Goal: Task Accomplishment & Management: Manage account settings

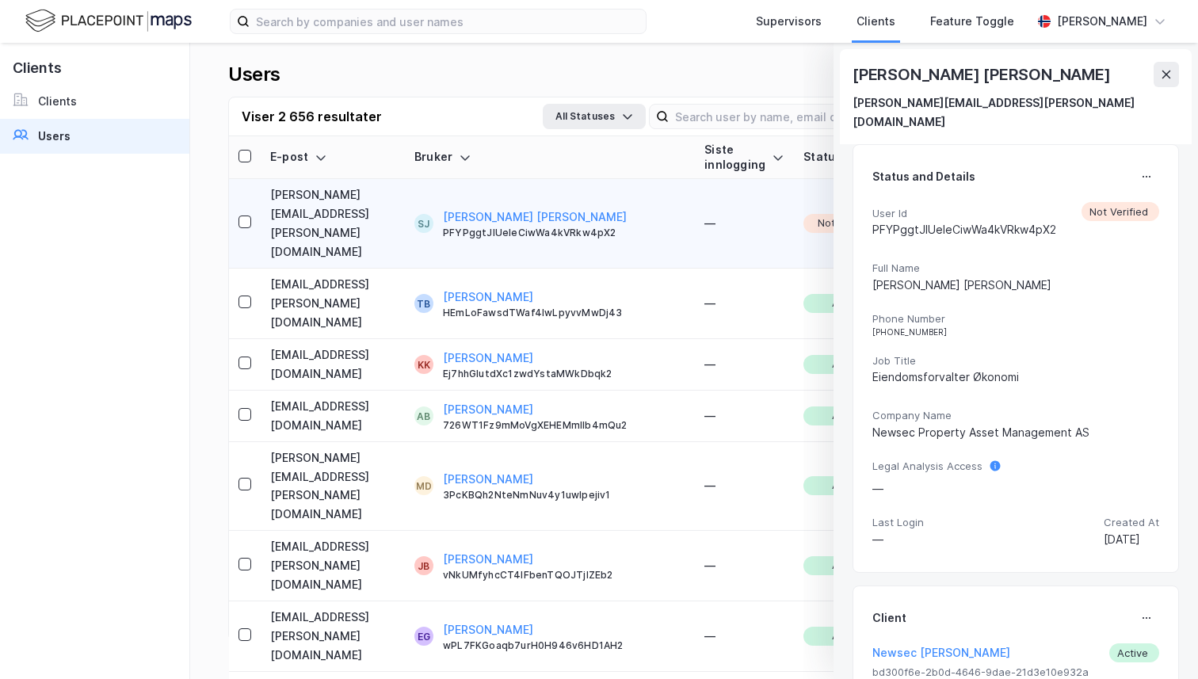
click at [1159, 85] on button at bounding box center [1165, 74] width 25 height 25
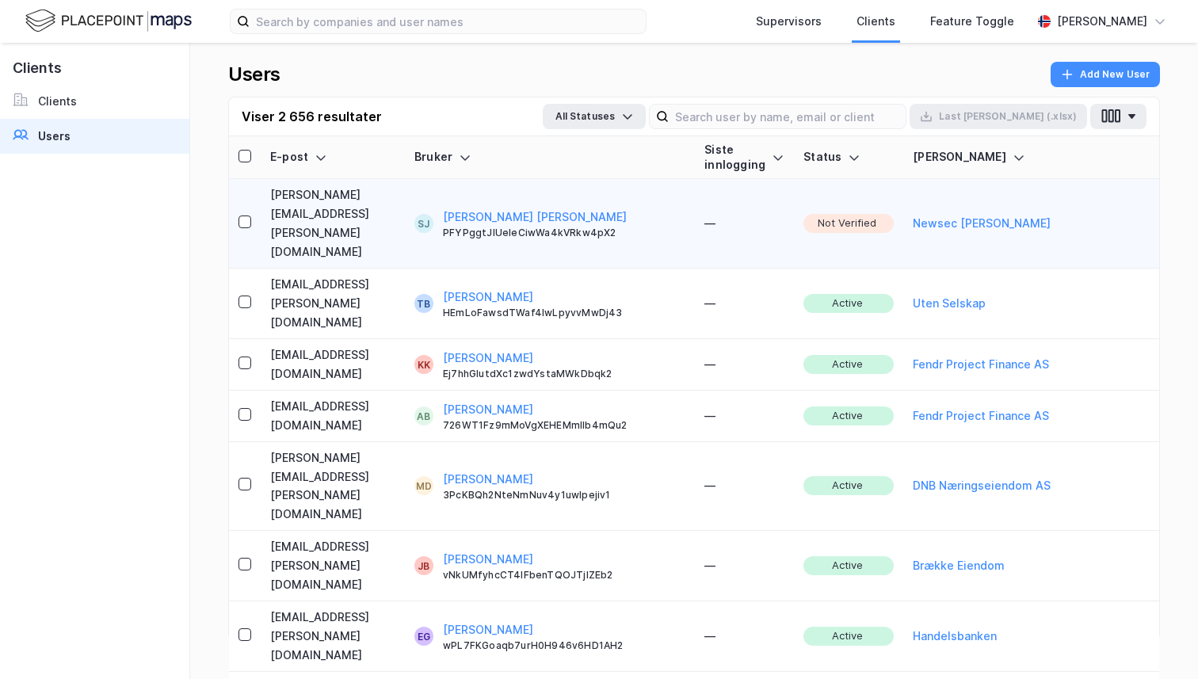
click at [393, 196] on td "[PERSON_NAME][EMAIL_ADDRESS][PERSON_NAME][DOMAIN_NAME]" at bounding box center [333, 223] width 144 height 89
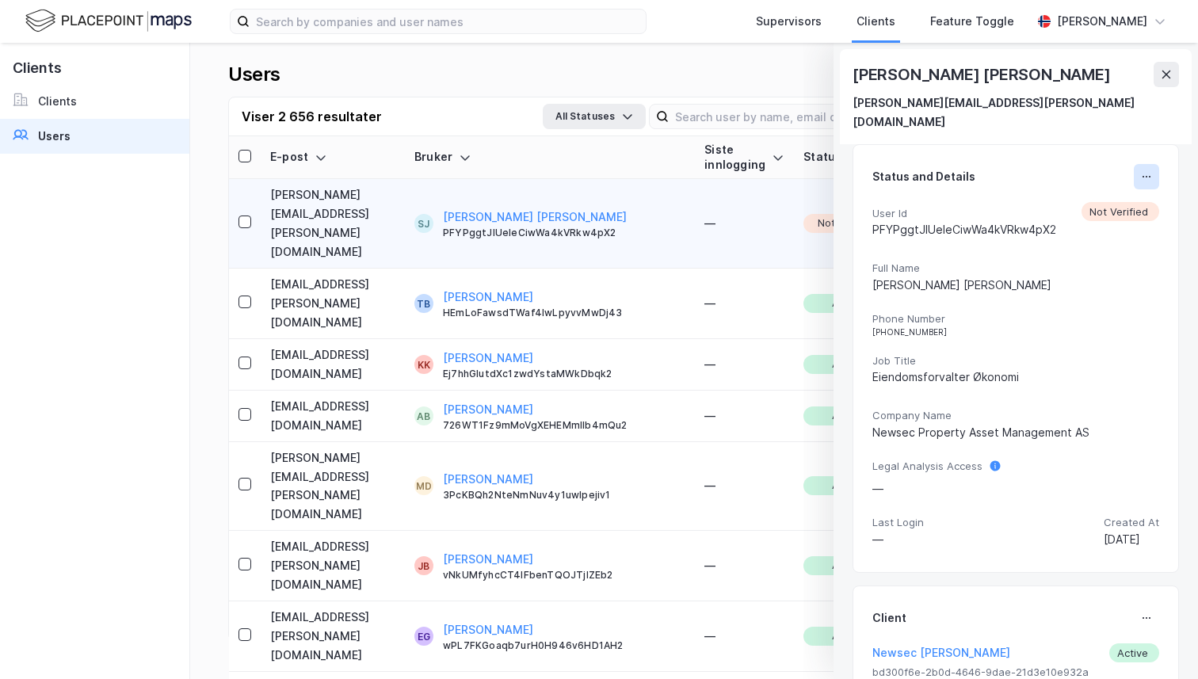
click at [1144, 170] on icon at bounding box center [1146, 176] width 13 height 13
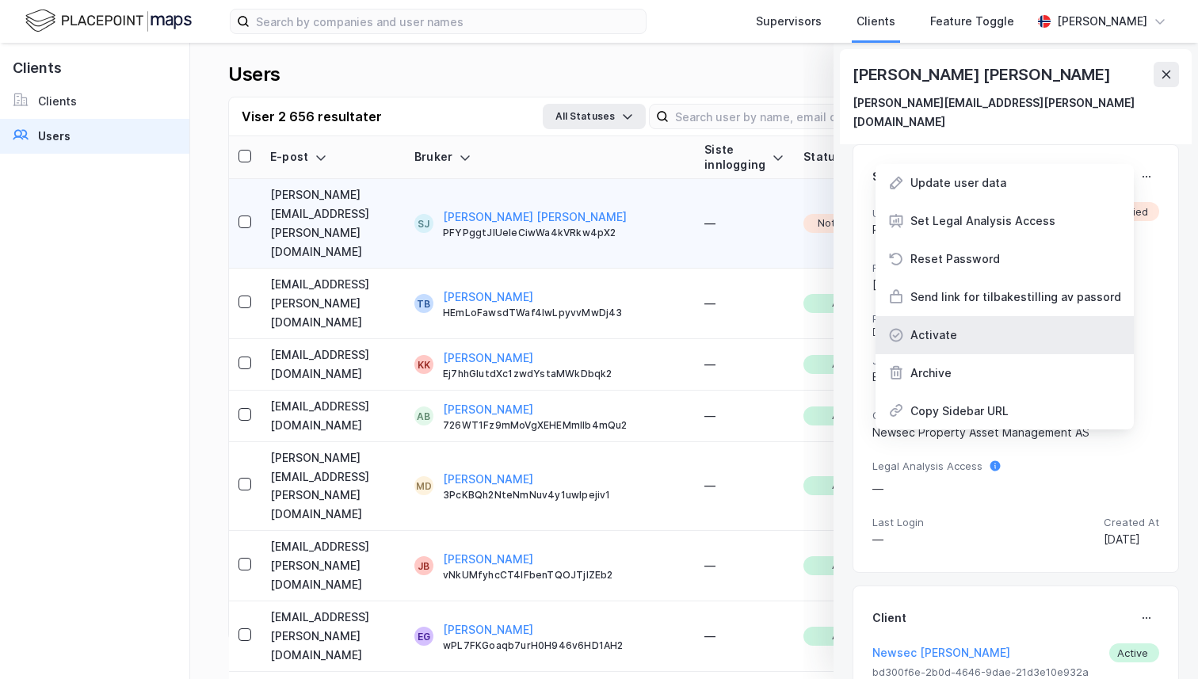
click at [1015, 316] on div "Activate" at bounding box center [1004, 335] width 258 height 38
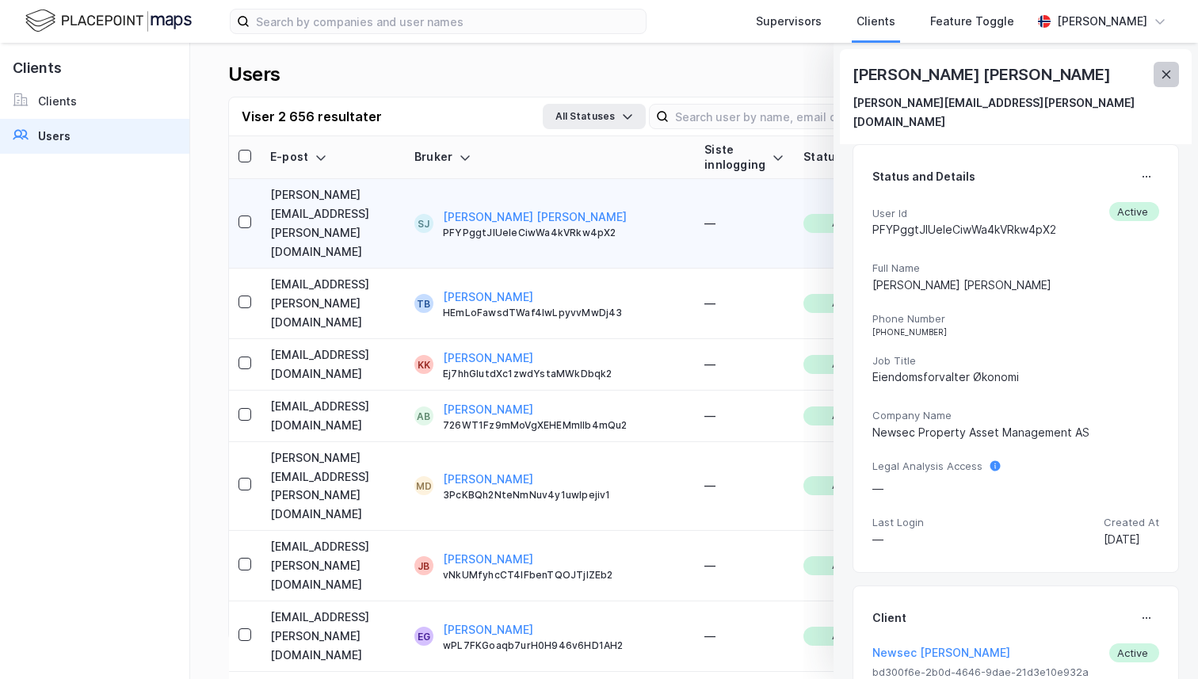
click at [1168, 68] on icon at bounding box center [1165, 74] width 13 height 13
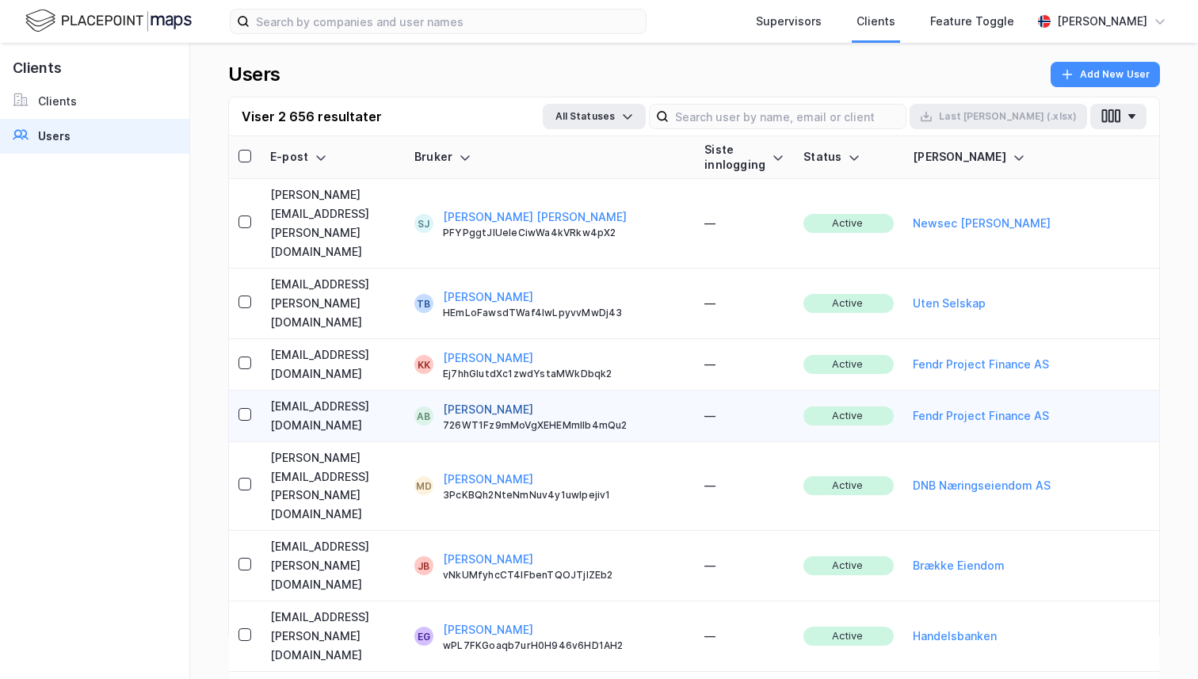
click at [533, 400] on button "[PERSON_NAME]" at bounding box center [488, 409] width 90 height 19
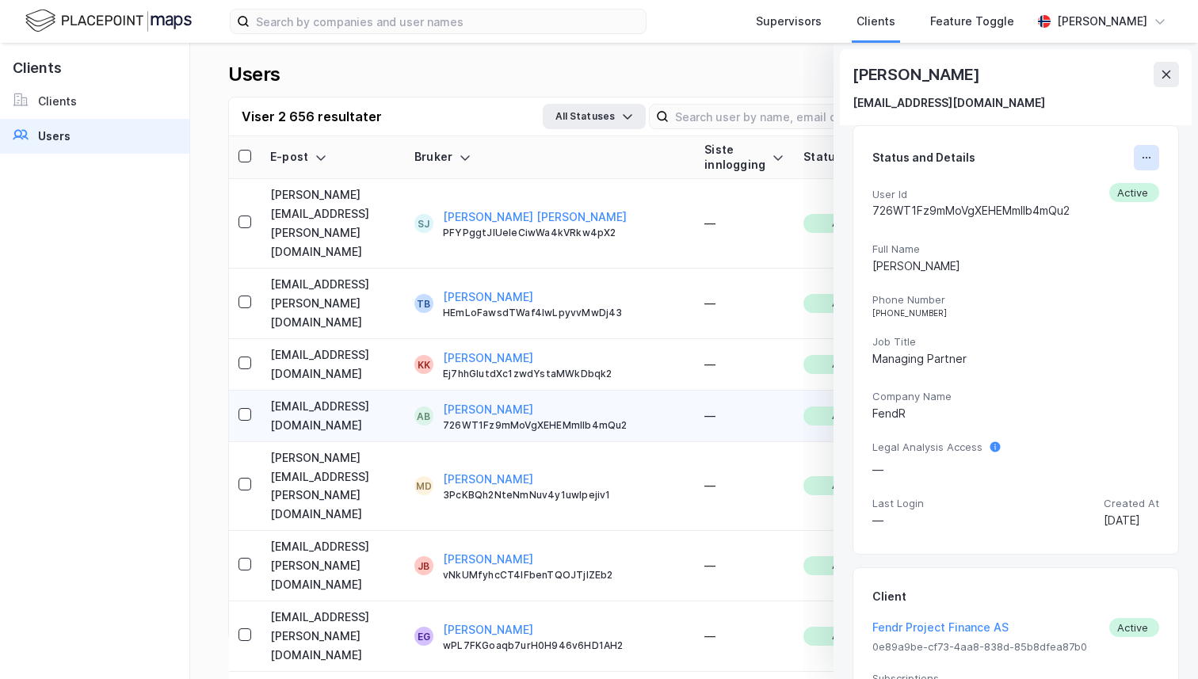
click at [1157, 152] on button at bounding box center [1145, 157] width 25 height 25
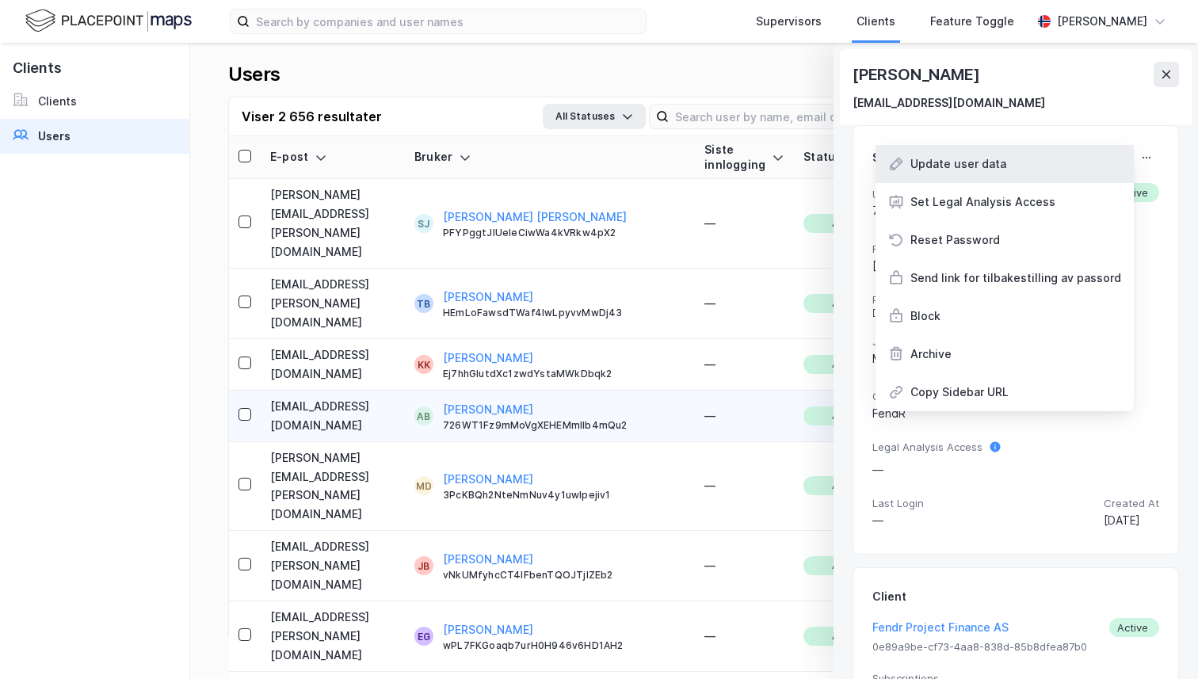
click at [1037, 173] on div "Update user data" at bounding box center [1004, 164] width 258 height 38
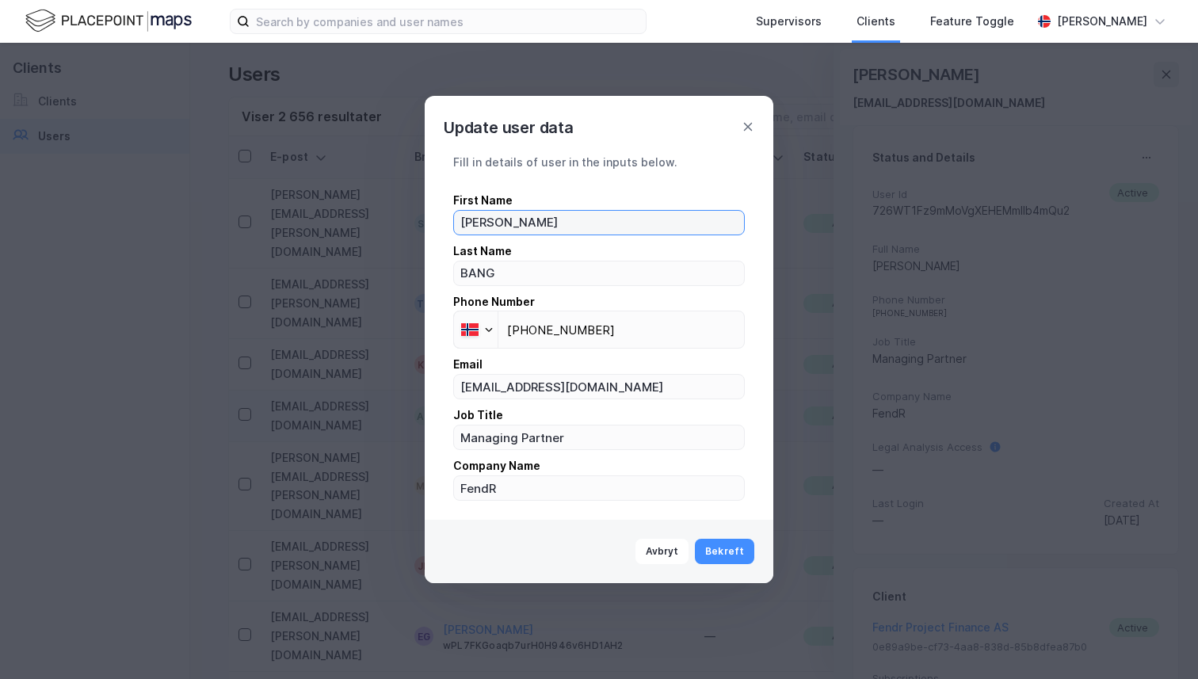
click at [587, 215] on input "[PERSON_NAME]" at bounding box center [599, 223] width 290 height 24
drag, startPoint x: 466, startPoint y: 221, endPoint x: 644, endPoint y: 223, distance: 177.4
click at [644, 223] on input "[PERSON_NAME]" at bounding box center [599, 223] width 290 height 24
type input "[PERSON_NAME]'"
click at [743, 126] on icon at bounding box center [747, 126] width 13 height 13
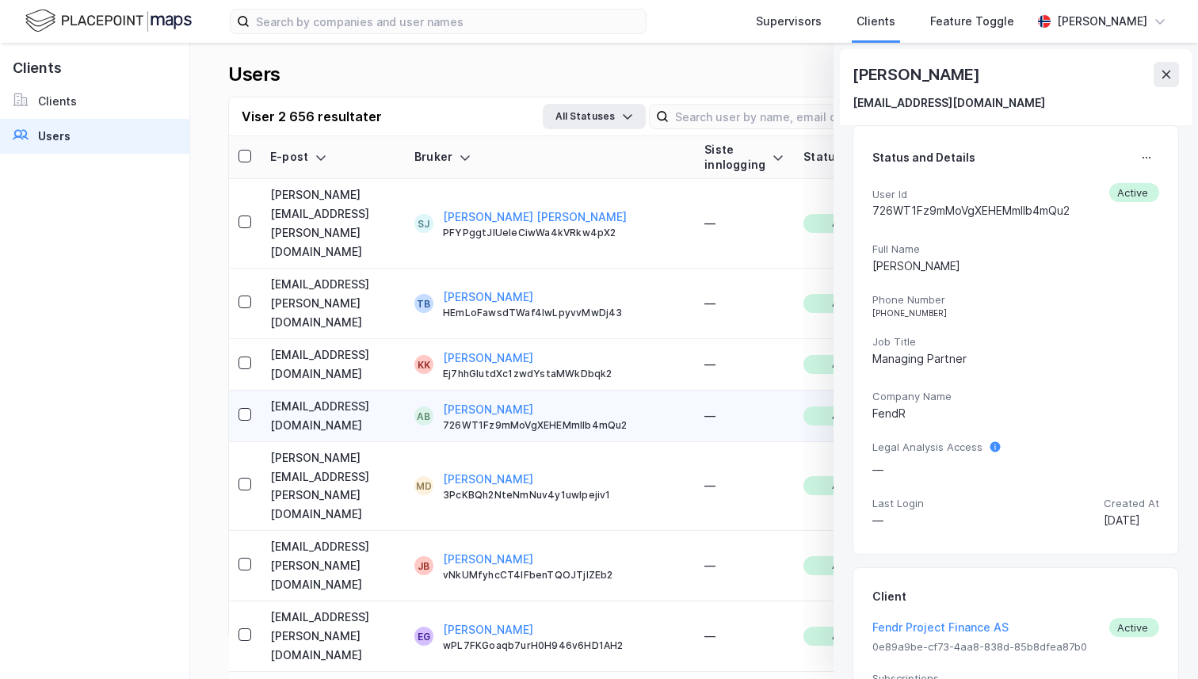
drag, startPoint x: 851, startPoint y: 70, endPoint x: 1078, endPoint y: 78, distance: 227.4
click at [1080, 78] on div "[PERSON_NAME] BANG [EMAIL_ADDRESS][DOMAIN_NAME]" at bounding box center [1016, 87] width 352 height 76
copy div "[PERSON_NAME]"
click at [1167, 75] on icon at bounding box center [1165, 74] width 13 height 13
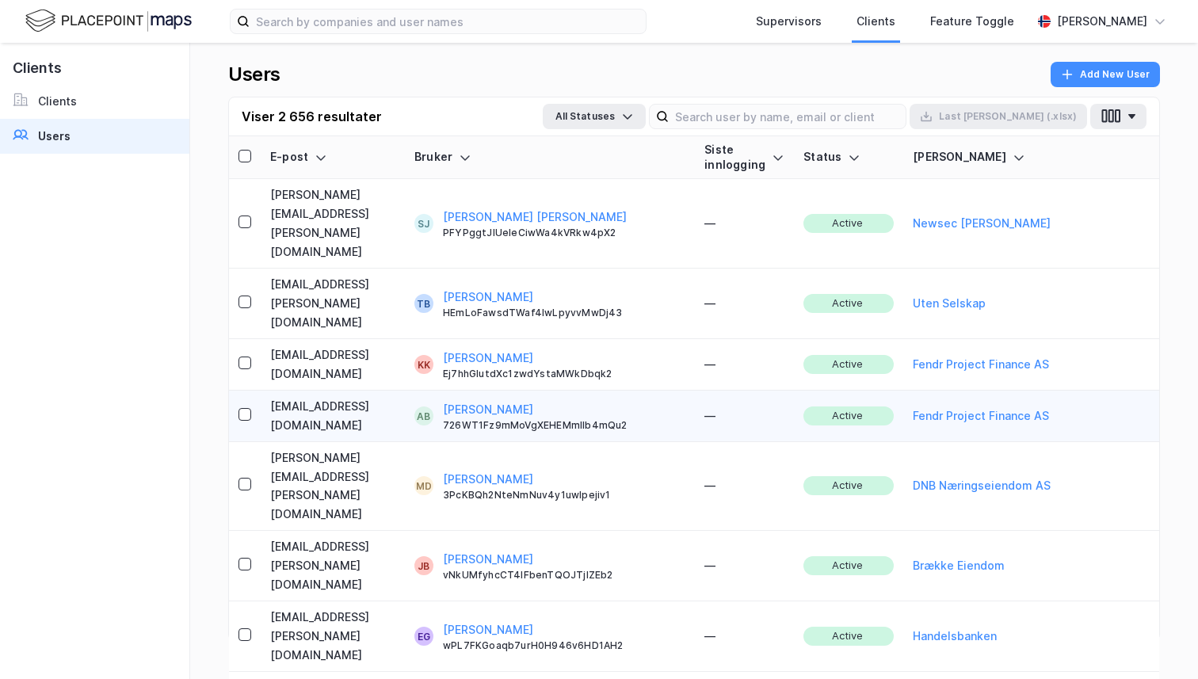
click at [405, 390] on td "[EMAIL_ADDRESS][DOMAIN_NAME]" at bounding box center [333, 415] width 144 height 51
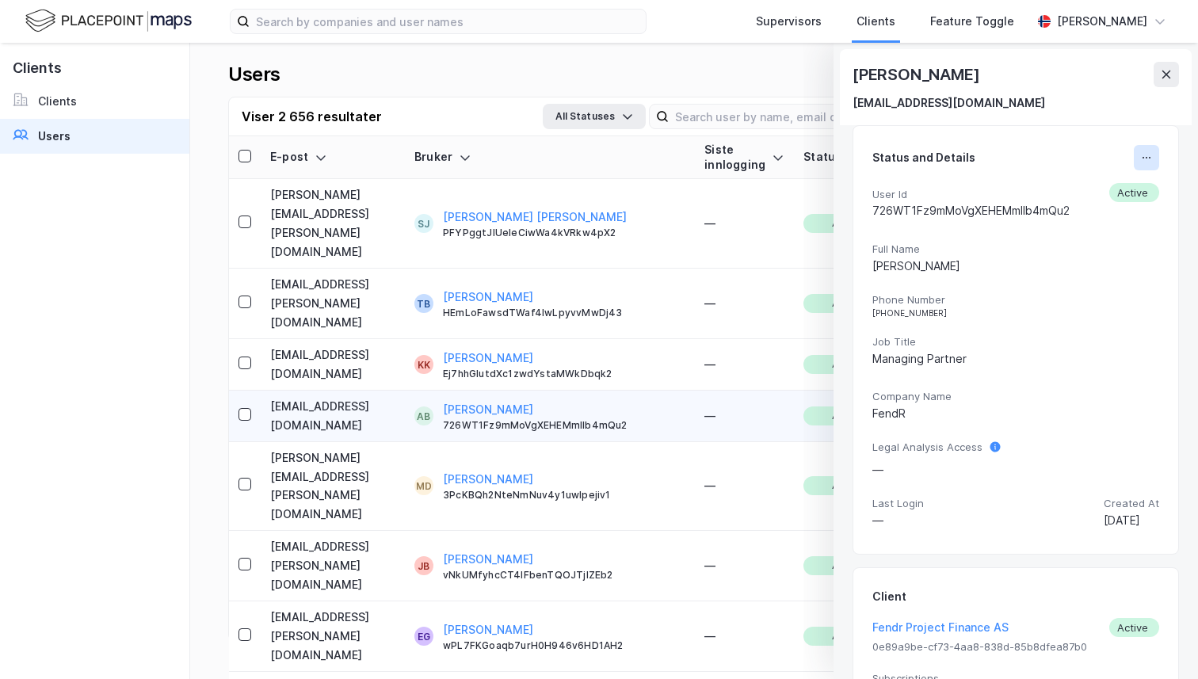
click at [1142, 158] on icon at bounding box center [1143, 158] width 2 height 2
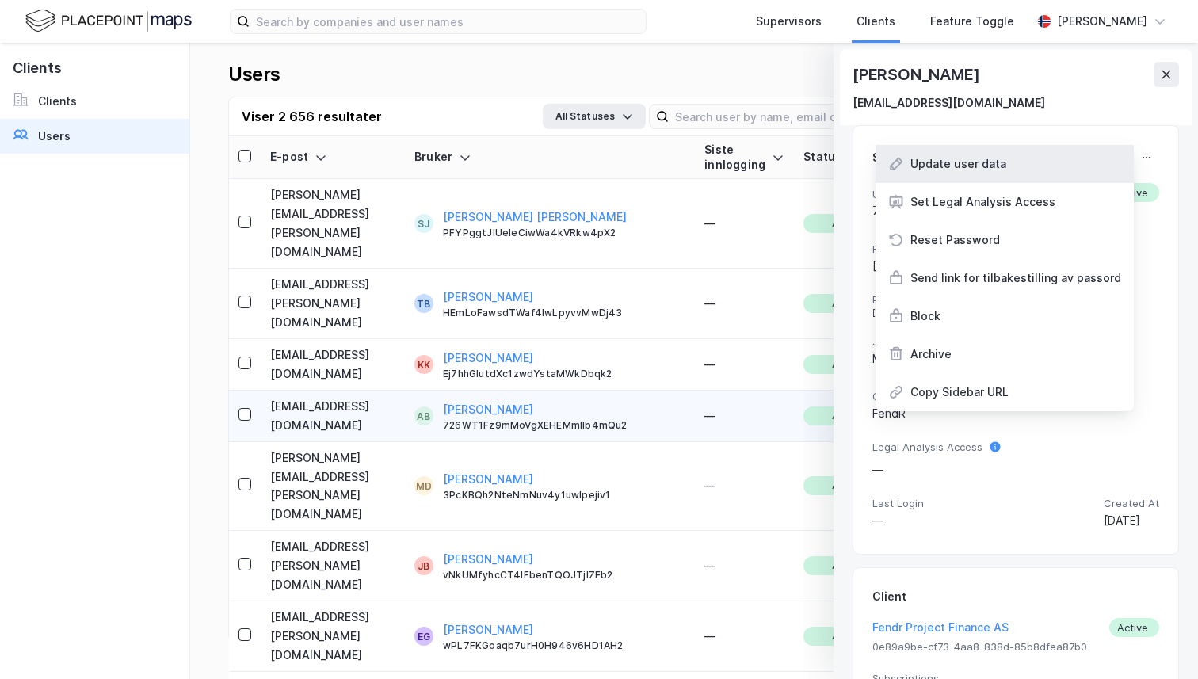
click at [1091, 167] on div "Update user data" at bounding box center [1004, 164] width 258 height 38
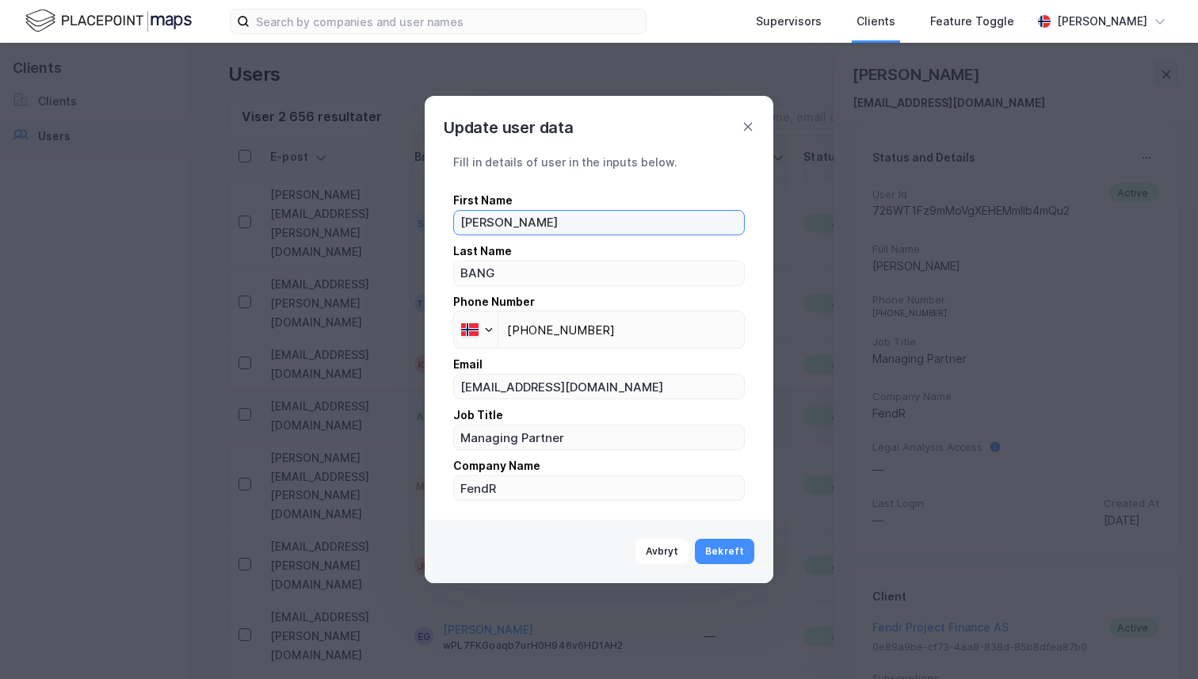
click at [522, 221] on input "[PERSON_NAME]" at bounding box center [599, 223] width 290 height 24
drag, startPoint x: 471, startPoint y: 223, endPoint x: 643, endPoint y: 246, distance: 173.3
click at [643, 246] on div "First Name [PERSON_NAME] Last Name BANG Phone Number Phone [PHONE_NUMBER] Email…" at bounding box center [598, 346] width 291 height 310
click at [573, 232] on input "[PERSON_NAME]" at bounding box center [599, 223] width 290 height 24
click at [468, 219] on input "[PERSON_NAME]" at bounding box center [599, 223] width 290 height 24
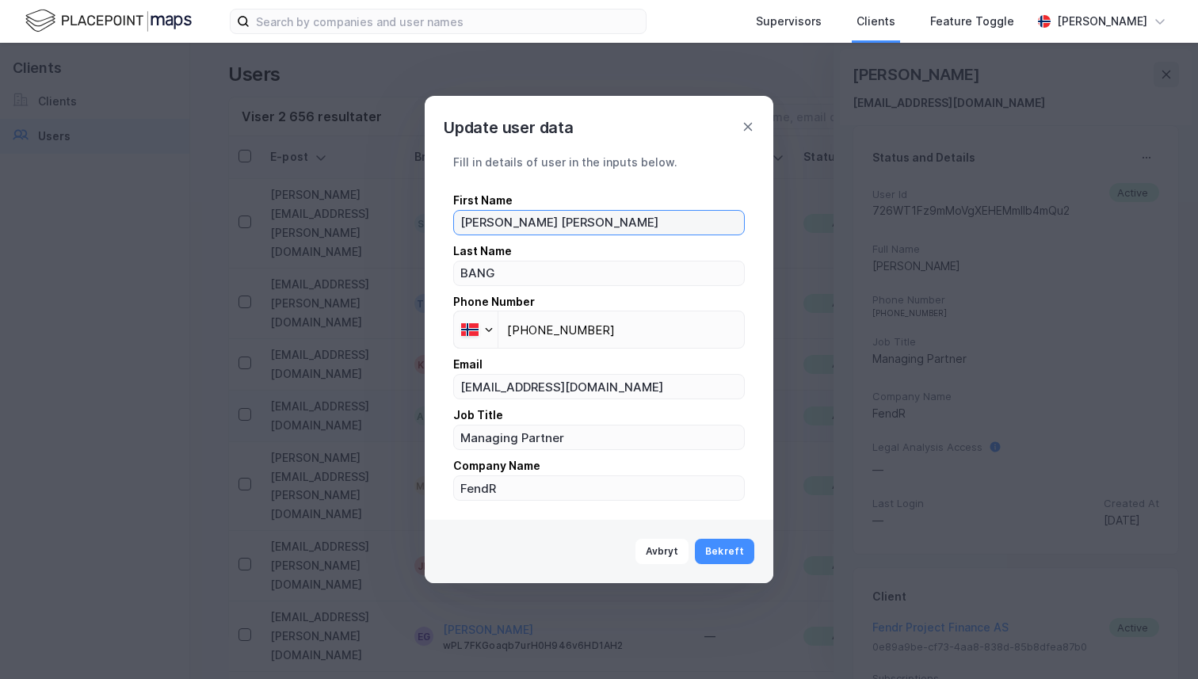
click at [551, 219] on input "[PERSON_NAME] [PERSON_NAME]" at bounding box center [599, 223] width 290 height 24
drag, startPoint x: 566, startPoint y: 220, endPoint x: 821, endPoint y: 220, distance: 255.0
click at [821, 220] on div "Update user data Fill in details of user in the inputs below. First Name [PERSO…" at bounding box center [599, 339] width 1198 height 679
type input "[PERSON_NAME]"
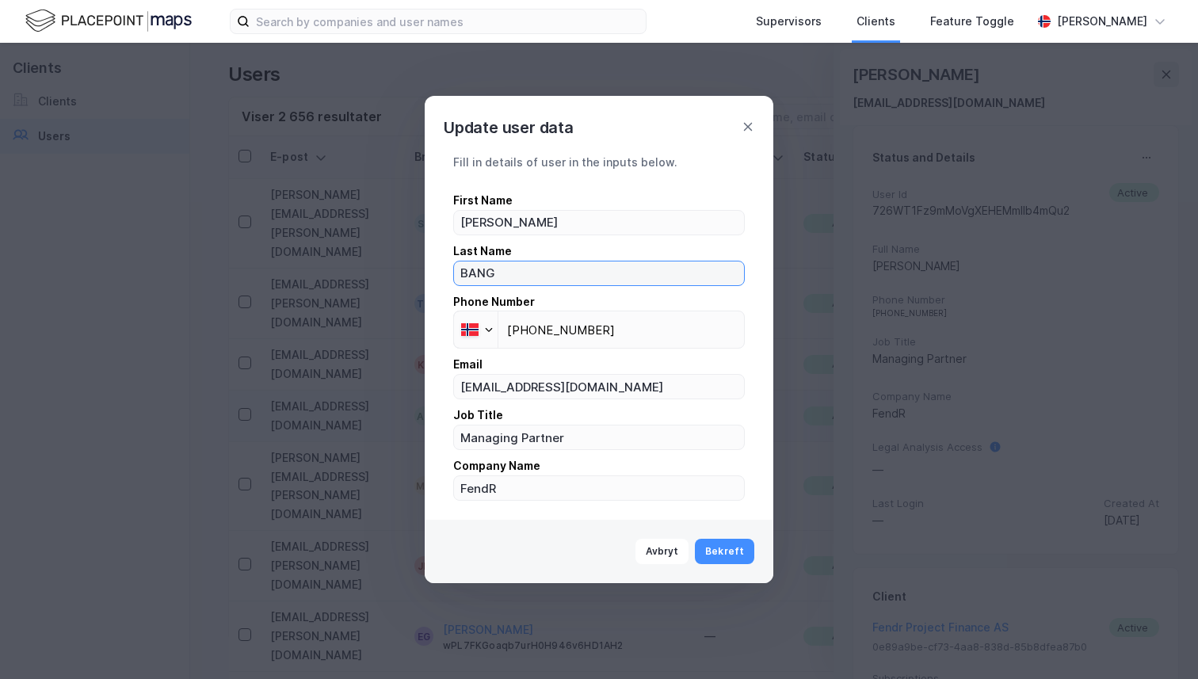
click at [604, 284] on label "BANG" at bounding box center [598, 273] width 291 height 25
click at [604, 284] on input "BANG" at bounding box center [599, 273] width 290 height 24
click at [604, 284] on label "BANG" at bounding box center [598, 273] width 291 height 25
click at [604, 284] on input "BANG" at bounding box center [599, 273] width 290 height 24
click at [596, 283] on input "BANG" at bounding box center [599, 273] width 290 height 24
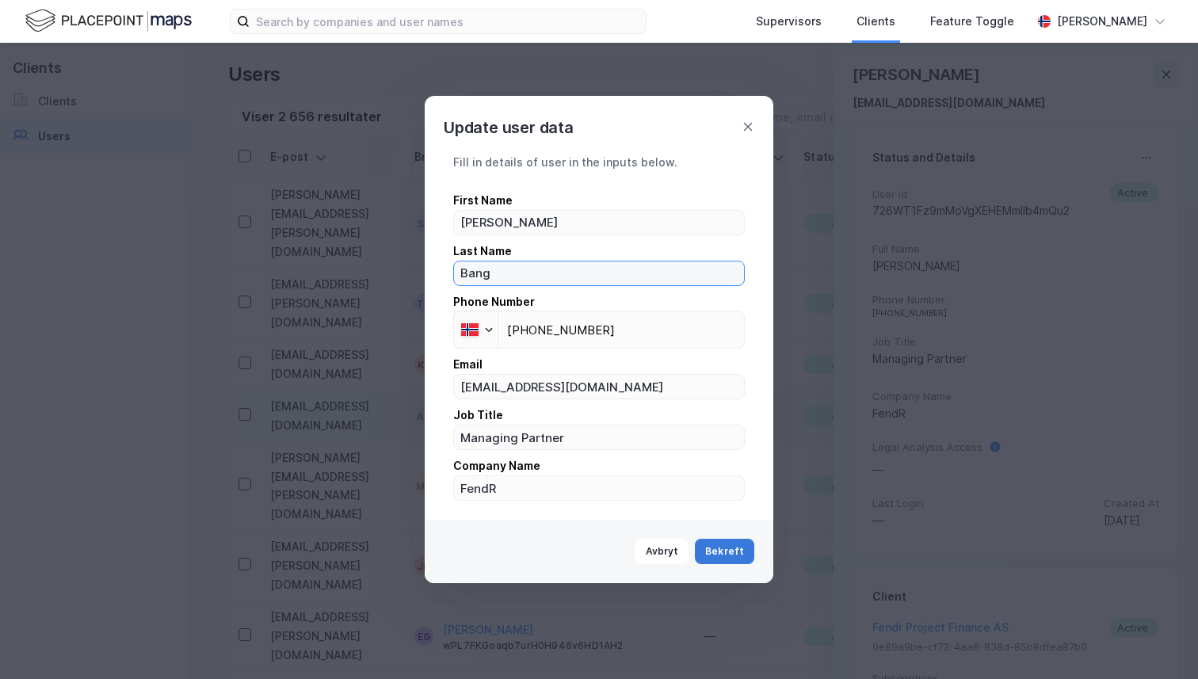
type input "Bang"
click at [731, 543] on button "Bekreft" at bounding box center [724, 551] width 59 height 25
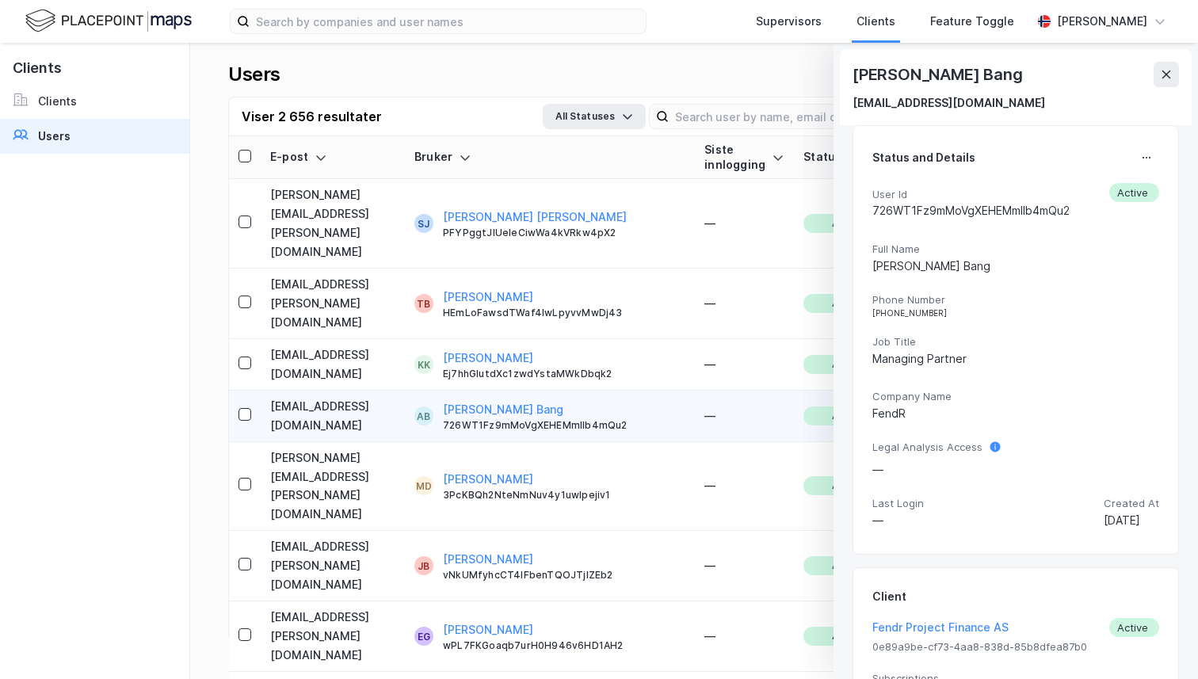
click at [1156, 74] on button at bounding box center [1165, 74] width 25 height 25
